Goal: Task Accomplishment & Management: Use online tool/utility

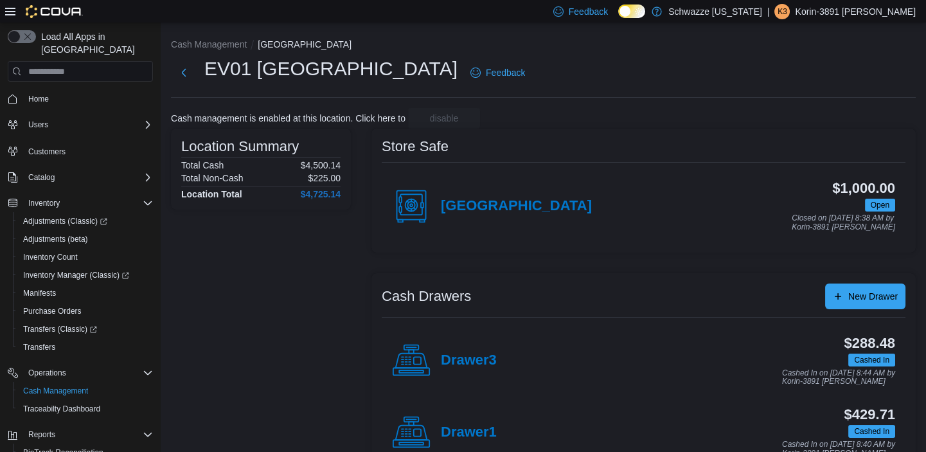
scroll to position [102, 0]
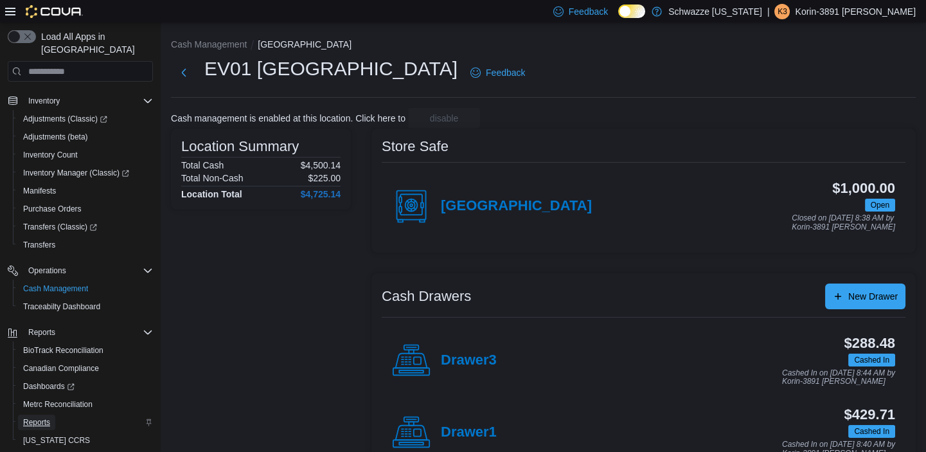
click at [26, 417] on span "Reports" at bounding box center [36, 422] width 27 height 10
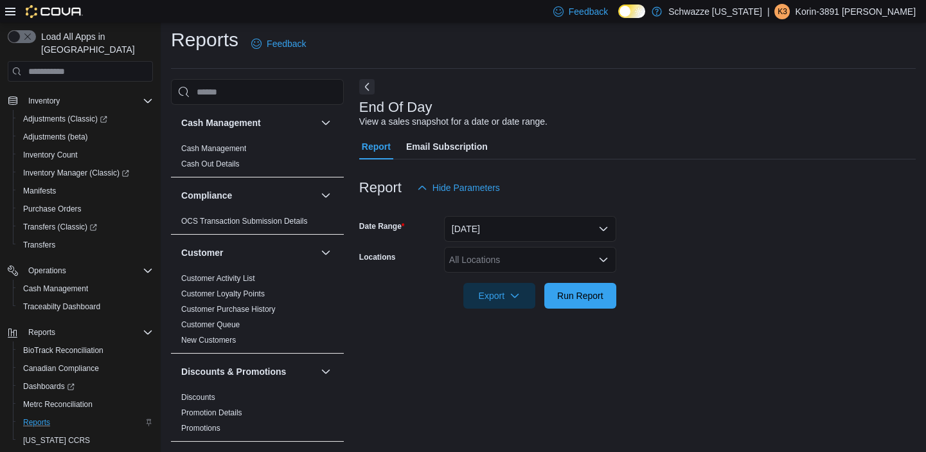
scroll to position [8, 0]
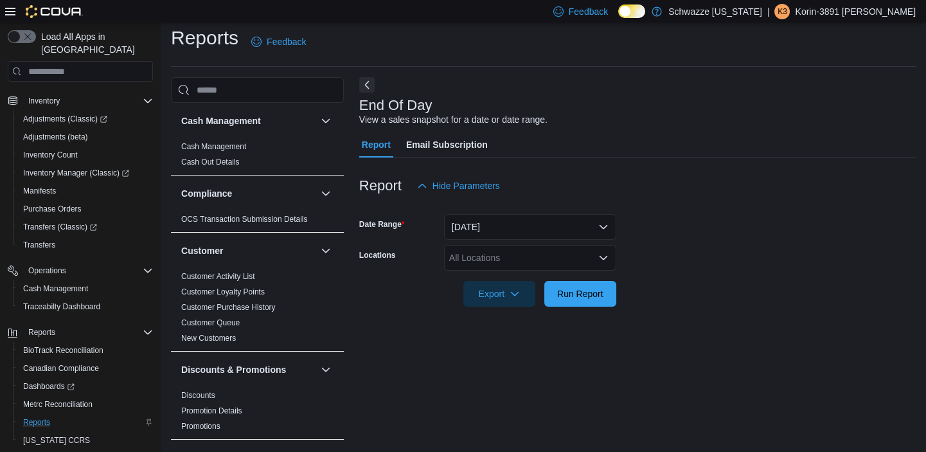
click at [546, 258] on div "All Locations" at bounding box center [530, 258] width 172 height 26
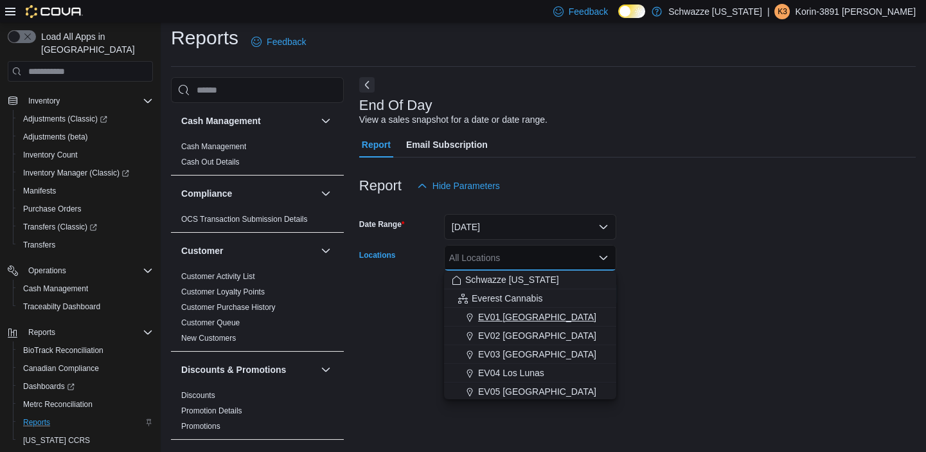
click at [531, 316] on span "EV01 [GEOGRAPHIC_DATA]" at bounding box center [537, 316] width 118 height 13
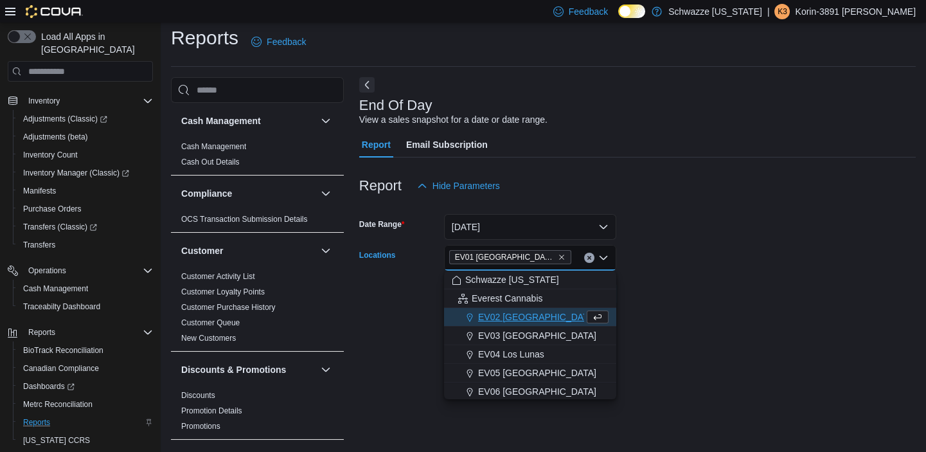
drag, startPoint x: 746, startPoint y: 294, endPoint x: 669, endPoint y: 290, distance: 77.2
click at [740, 291] on form "Date Range [DATE] Locations [GEOGRAPHIC_DATA] [GEOGRAPHIC_DATA] box. Selected. …" at bounding box center [637, 253] width 556 height 108
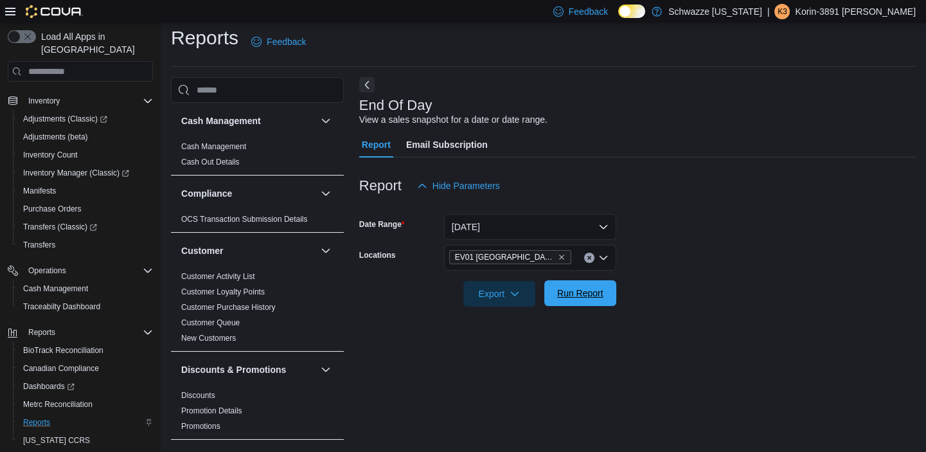
click at [590, 289] on span "Run Report" at bounding box center [580, 293] width 46 height 13
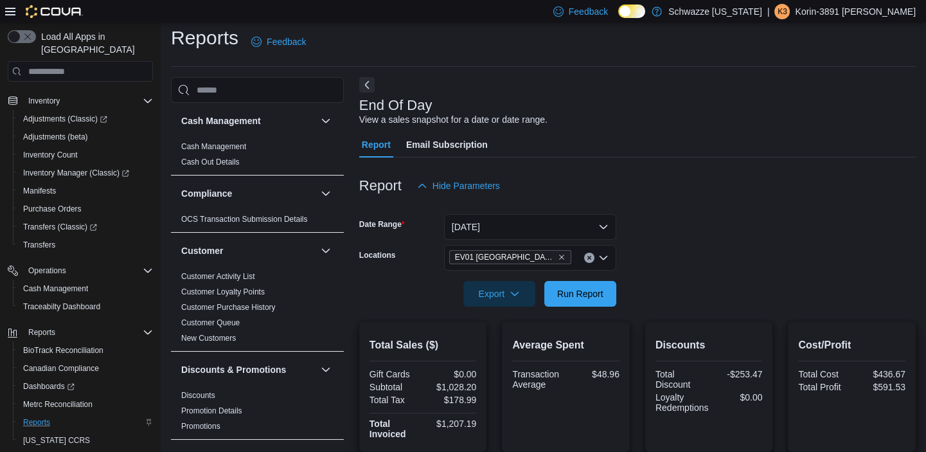
drag, startPoint x: 794, startPoint y: 206, endPoint x: 752, endPoint y: 143, distance: 75.5
click at [752, 143] on div "Report Email Subscription" at bounding box center [637, 145] width 556 height 26
